Goal: Task Accomplishment & Management: Complete application form

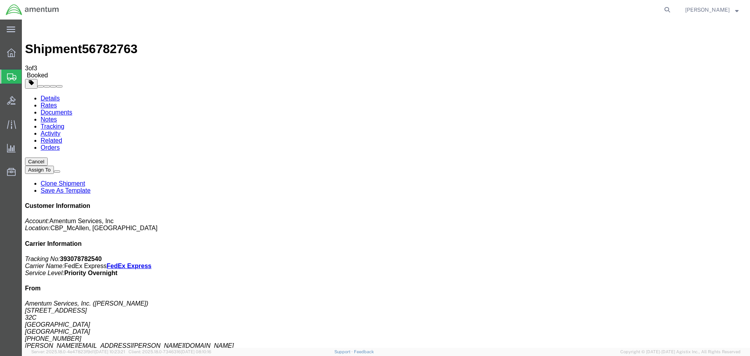
click at [0, 0] on span "Create Shipment" at bounding box center [0, 0] width 0 height 0
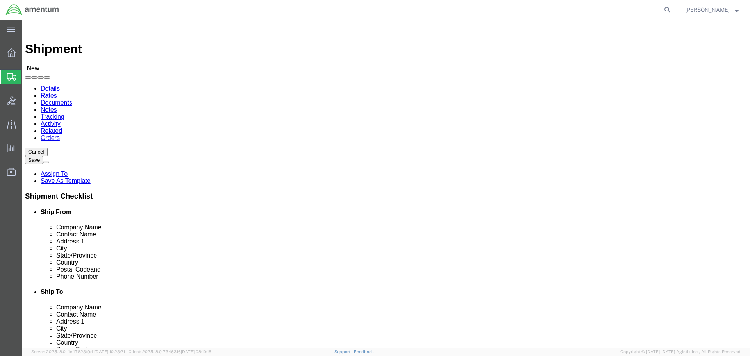
click div
select select "MYPROFILE"
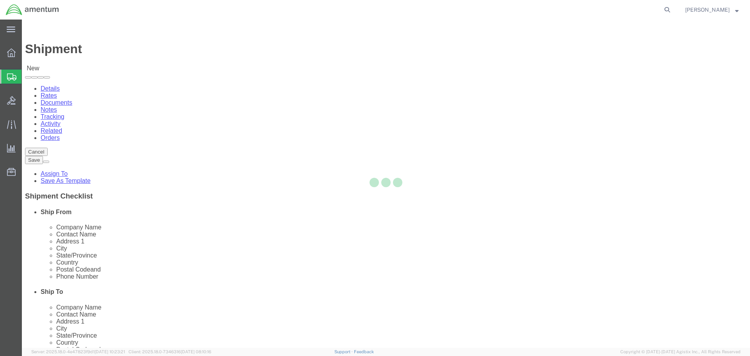
select select "[GEOGRAPHIC_DATA]"
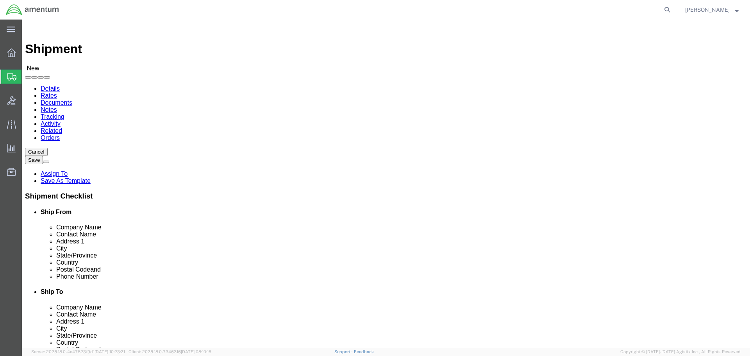
type input "EPR"
select select "49933"
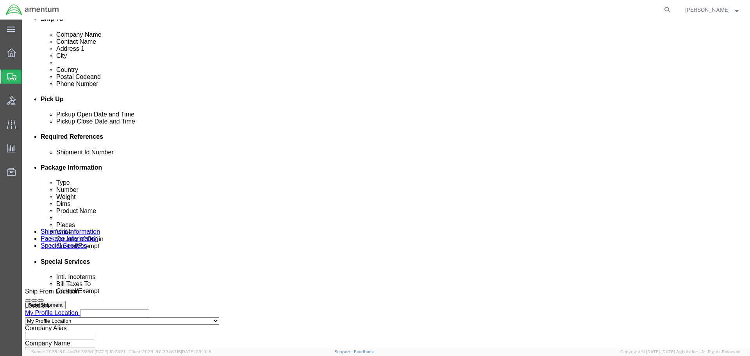
scroll to position [273, 0]
click div
click button "Apply"
click div
click button "Apply"
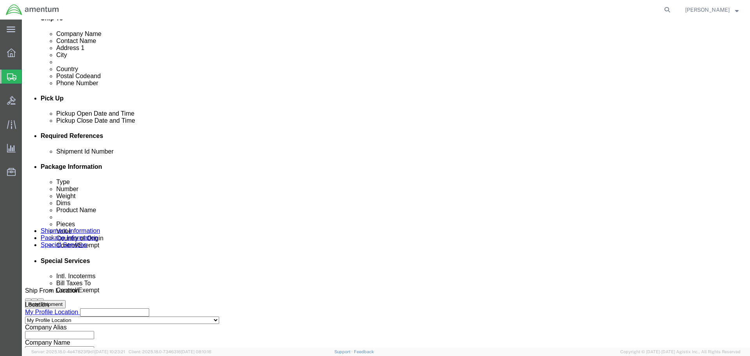
click input "text"
drag, startPoint x: 146, startPoint y: 209, endPoint x: 40, endPoint y: 214, distance: 106.4
click div "Shipment Id Number TOOL LOAN"
type input "TOOL LOAN"
click button "Add reference"
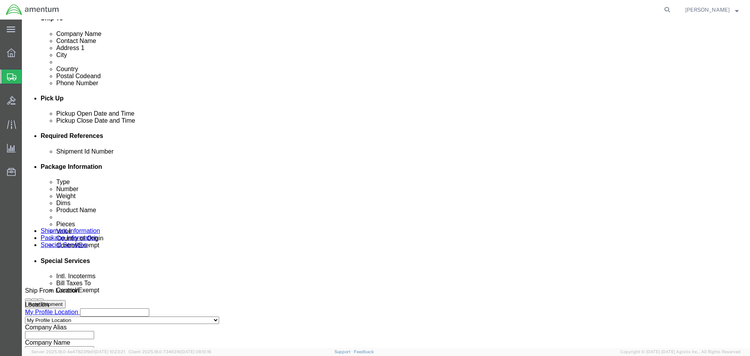
click select "Select Account Type Activity ID Airline Appointment Number ASN Batch Request # …"
select select "DEPT"
click select "Select Account Type Activity ID Airline Appointment Number ASN Batch Request # …"
click input "text"
paste input "TOOL LOAN"
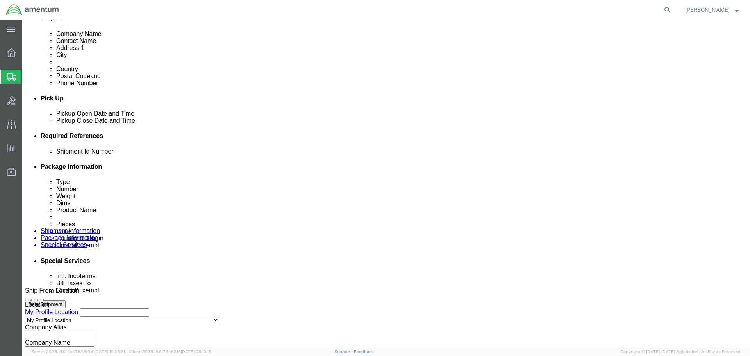
type input "TOOL LOAN"
click button "Add reference"
click select "Select Account Type Activity ID Airline Appointment Number ASN Batch Request # …"
select select "CUSTREF"
click select "Select Account Type Activity ID Airline Appointment Number ASN Batch Request # …"
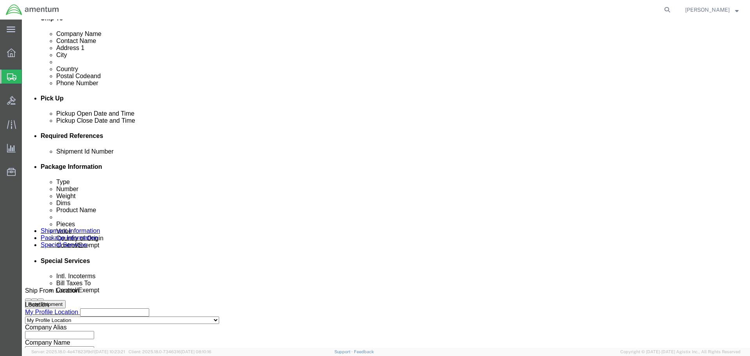
click input "text"
paste input "TOOL LOAN"
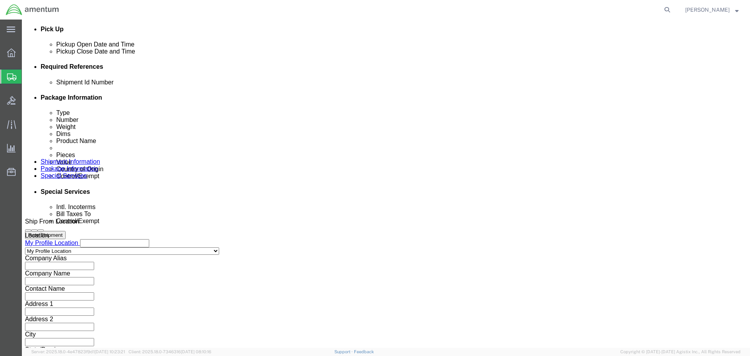
type input "TOOL LOAN"
click button "Continue"
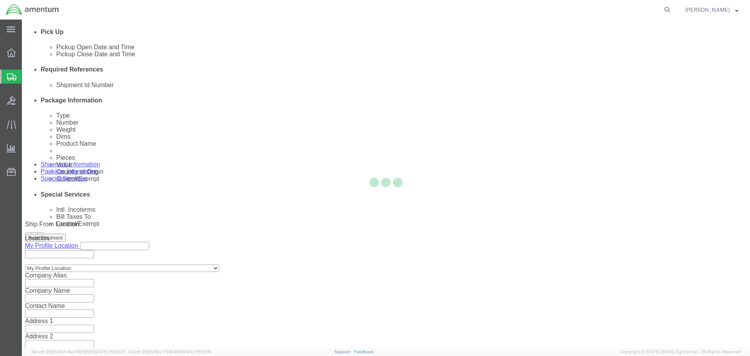
select select "CBOX"
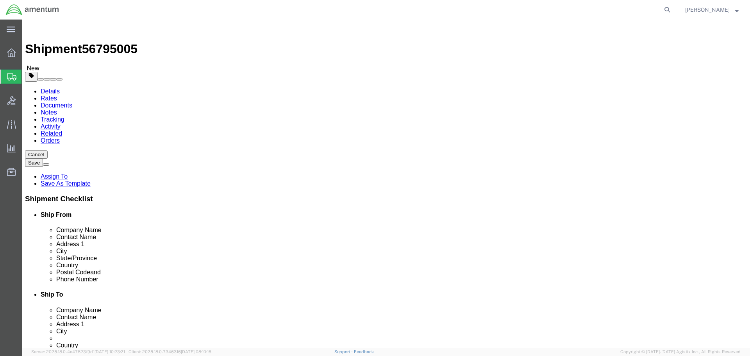
click input "text"
type input "6"
type input "2"
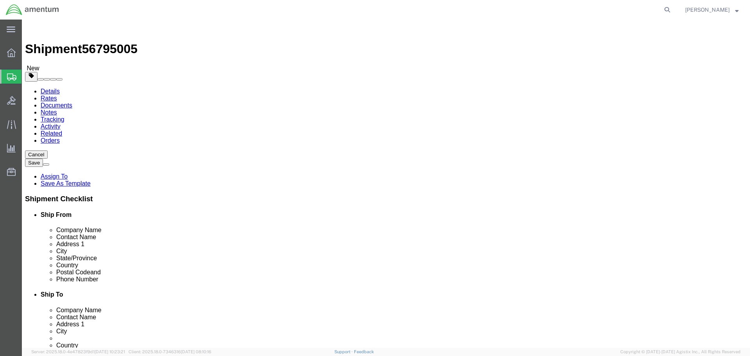
type input "3"
click link "Add Content"
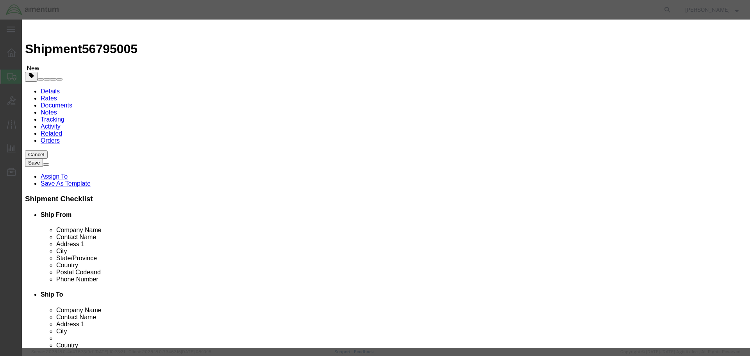
click input "text"
paste input "TOOL LOAN"
type input "TOOL LOAN"
type input "1"
type input "10"
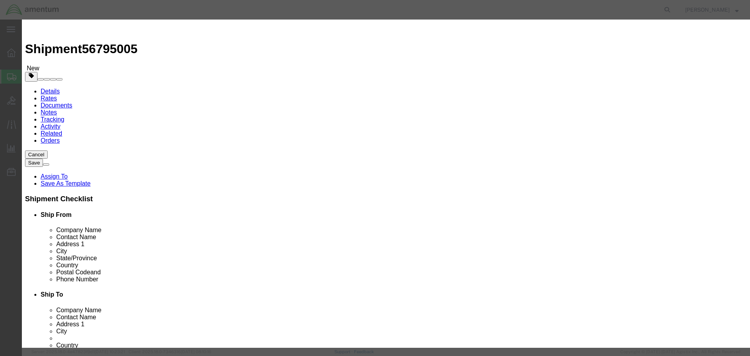
select select "USD"
click button "Save & Close"
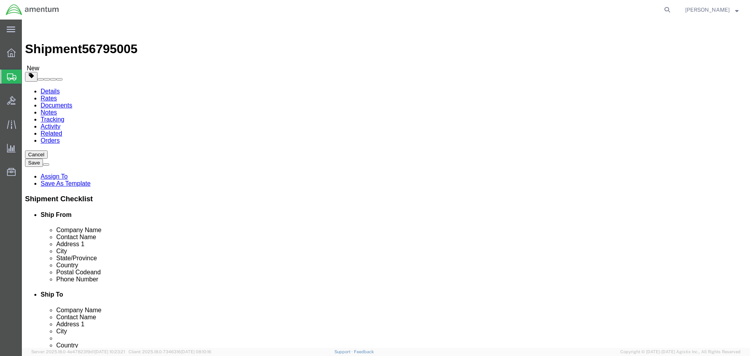
drag, startPoint x: 579, startPoint y: 329, endPoint x: 536, endPoint y: 350, distance: 48.9
click button "Continue"
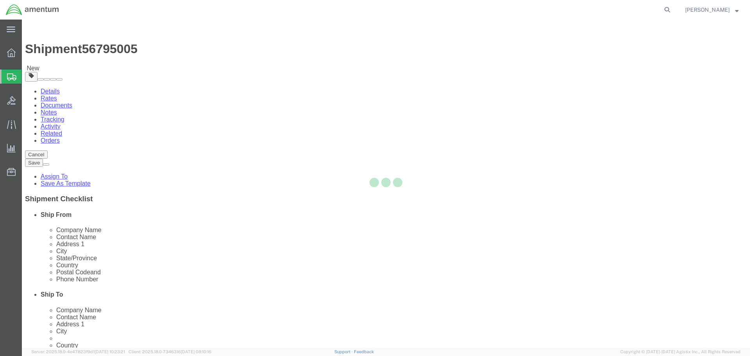
select select
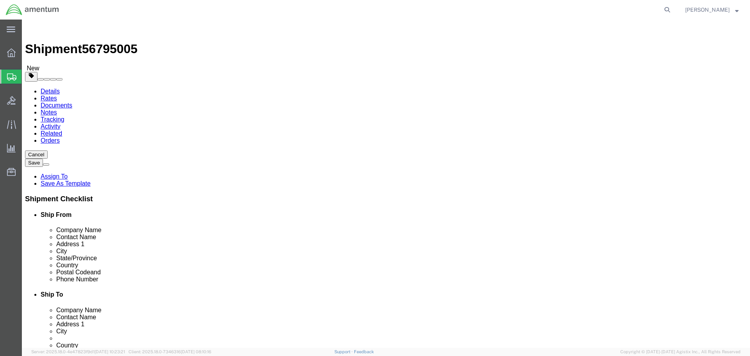
drag, startPoint x: 120, startPoint y: 77, endPoint x: 98, endPoint y: 57, distance: 29.3
click link "Package Information"
click dd "10.00 USD"
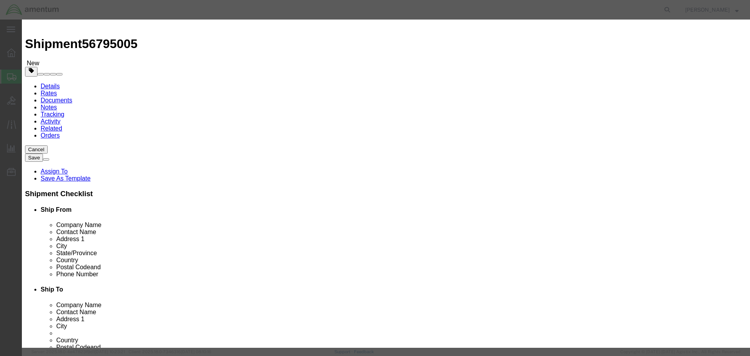
scroll to position [7, 0]
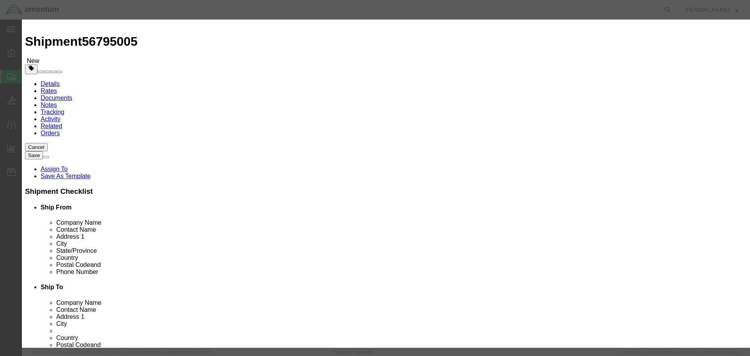
click select "Select ATF BIS DEA EPA FDA FTR ITAR OFAC Other (OPA)"
select select "FTR"
click select "Select ATF BIS DEA EPA FDA FTR ITAR OFAC Other (OPA)"
click select "Select 30.2(d)(2) 30.36 30.37(a) 30.37(f) 30.37(g) 30.37(h) 30.37(i) 30.37(j) 3…"
select select "30.37(a)"
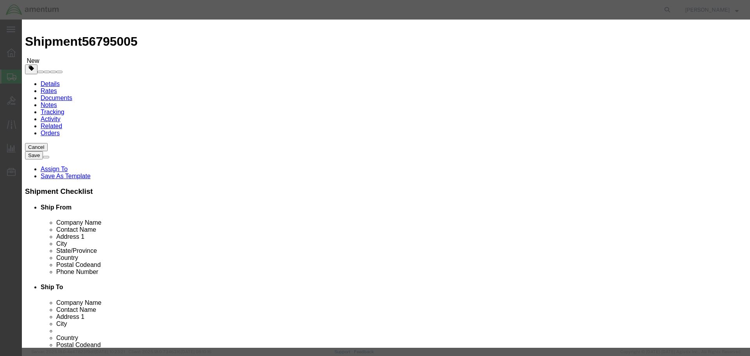
click select "Select 30.2(d)(2) 30.36 30.37(a) 30.37(f) 30.37(g) 30.37(h) 30.37(i) 30.37(j) 3…"
click button "Save & Close"
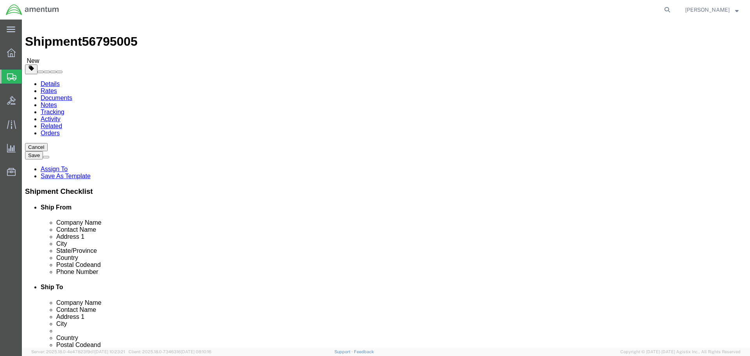
click button "Continue"
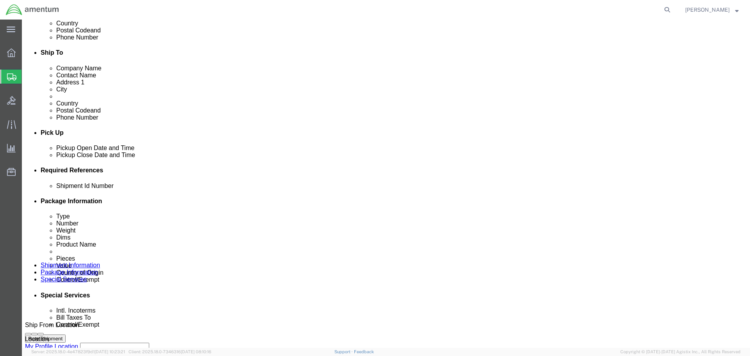
scroll to position [281, 0]
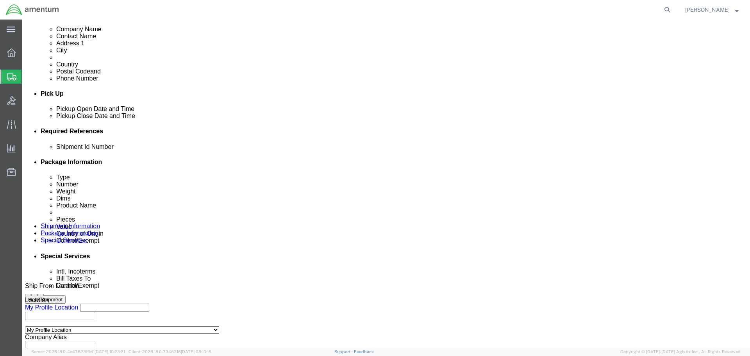
click select "Select Recipient Account Sender/Shipper Third Party Account"
select select "SHIP"
click select "Select Recipient Account Sender/Shipper Third Party Account"
click select "Select Carriage Insurance Paid Carriage Paid To Cost and Freight Cost Insurance…"
select select "DDP"
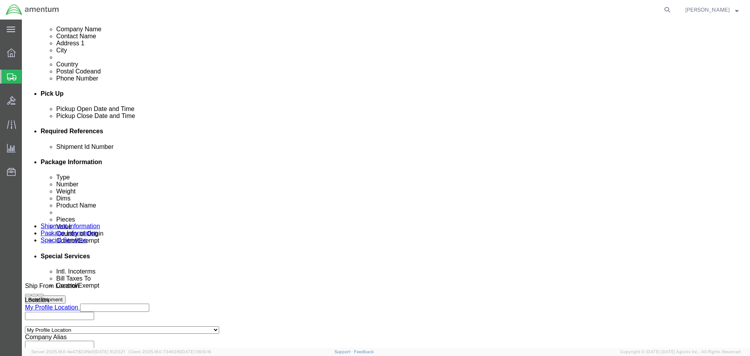
click select "Select Carriage Insurance Paid Carriage Paid To Cost and Freight Cost Insurance…"
select select "SHIP"
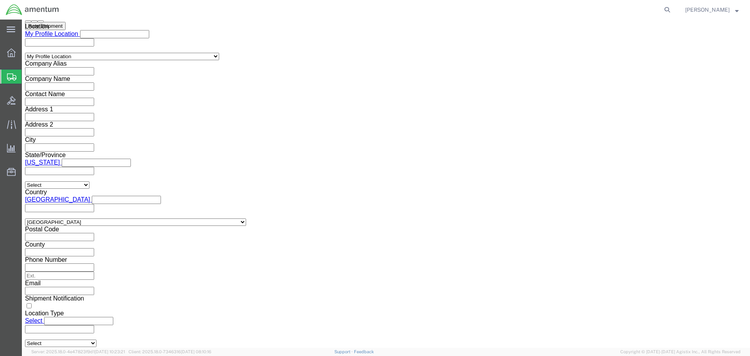
scroll to position [633, 0]
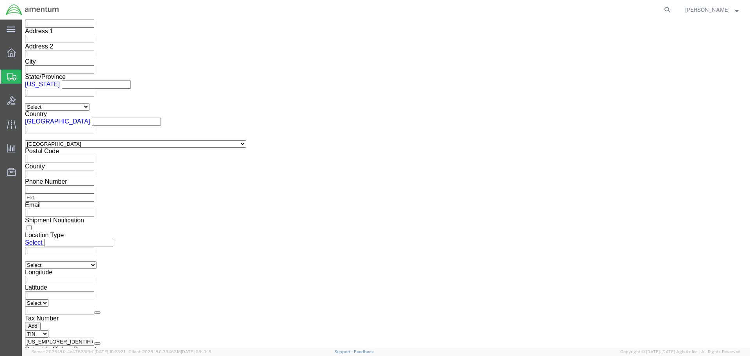
click select "Select ATF BIS DEA EPA FDA FTR ITAR OFAC Other (OPA)"
select select "FTR"
click select "Select ATF BIS DEA EPA FDA FTR ITAR OFAC Other (OPA)"
click select "Select 30.2(d)(2) 30.36 30.37(a) 30.37(f) 30.37(g) 30.37(h) 30.37(i) 30.37(j) 3…"
select select "30.37(a)"
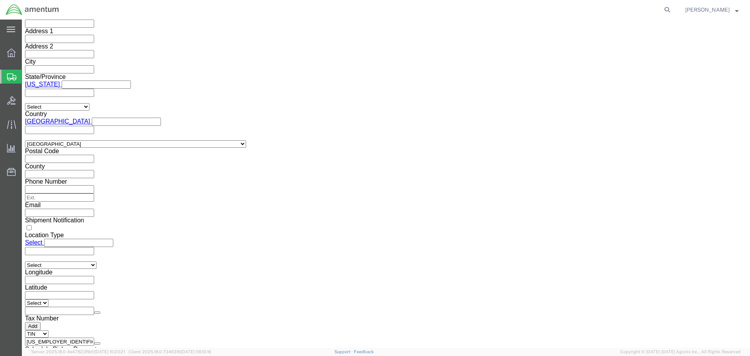
click select "Select 30.2(d)(2) 30.36 30.37(a) 30.37(f) 30.37(g) 30.37(h) 30.37(i) 30.37(j) 3…"
click button "Rate Shipment"
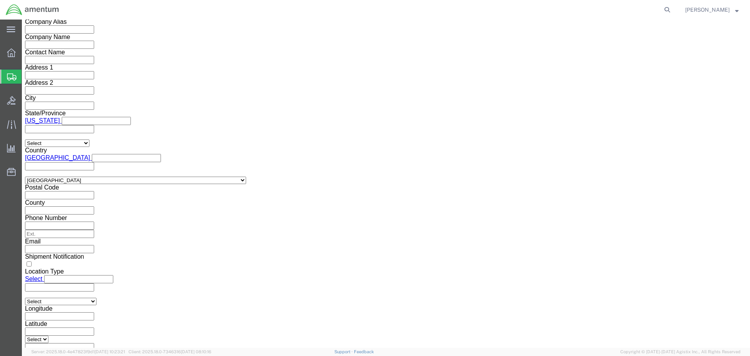
scroll to position [0, 0]
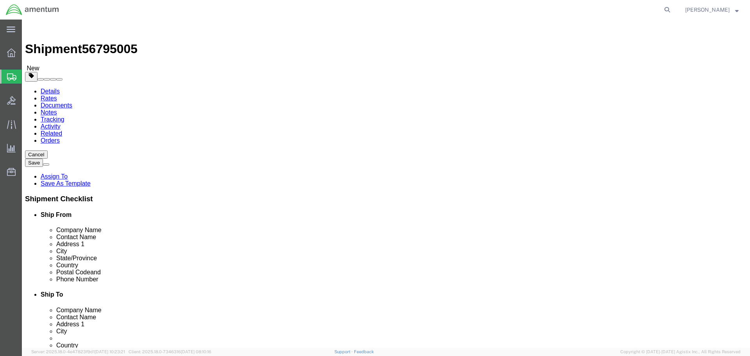
click h3 "Please fix the following errors"
click icon
click div "Pieces: 1.00 Each Total value: 10.00 USD"
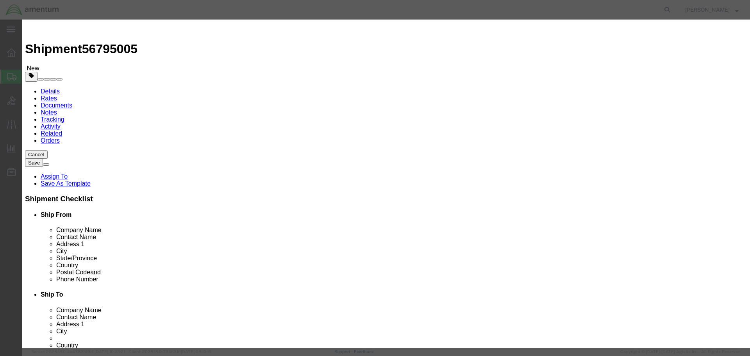
click select "Select [GEOGRAPHIC_DATA] [GEOGRAPHIC_DATA] [GEOGRAPHIC_DATA] [GEOGRAPHIC_DATA] …"
select select "US"
click select "Select [GEOGRAPHIC_DATA] [GEOGRAPHIC_DATA] [GEOGRAPHIC_DATA] [GEOGRAPHIC_DATA] …"
click button "Save & Close"
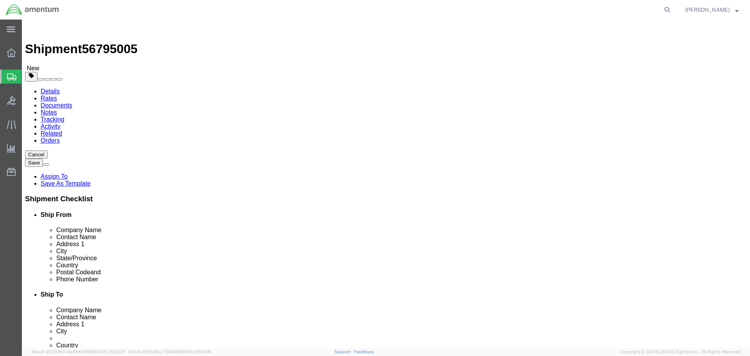
click button "Rate Shipment"
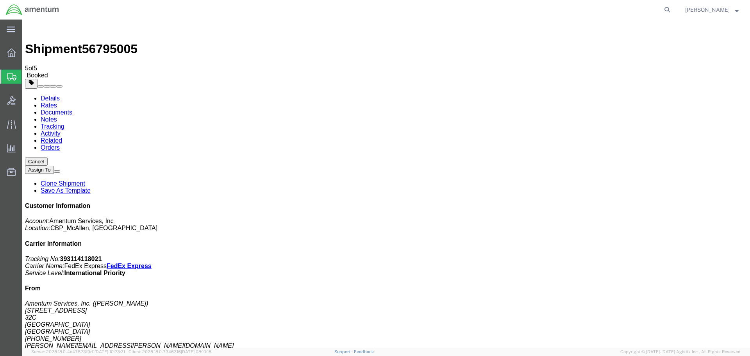
drag, startPoint x: 30, startPoint y: 206, endPoint x: 327, endPoint y: 139, distance: 304.8
drag, startPoint x: 95, startPoint y: 140, endPoint x: 612, endPoint y: 163, distance: 518.2
